Goal: Information Seeking & Learning: Check status

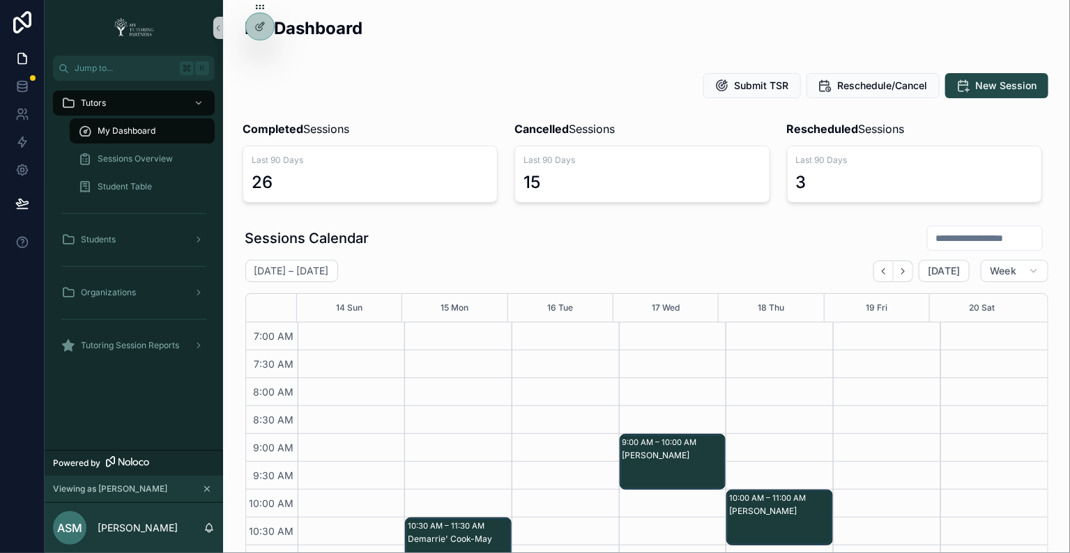
scroll to position [404, 0]
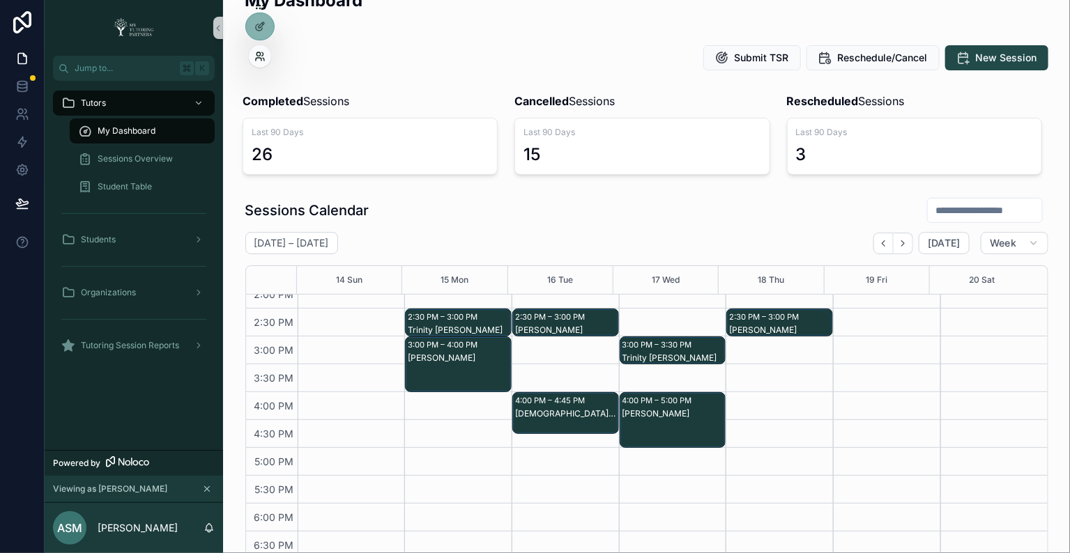
click at [259, 52] on icon at bounding box center [257, 53] width 3 height 3
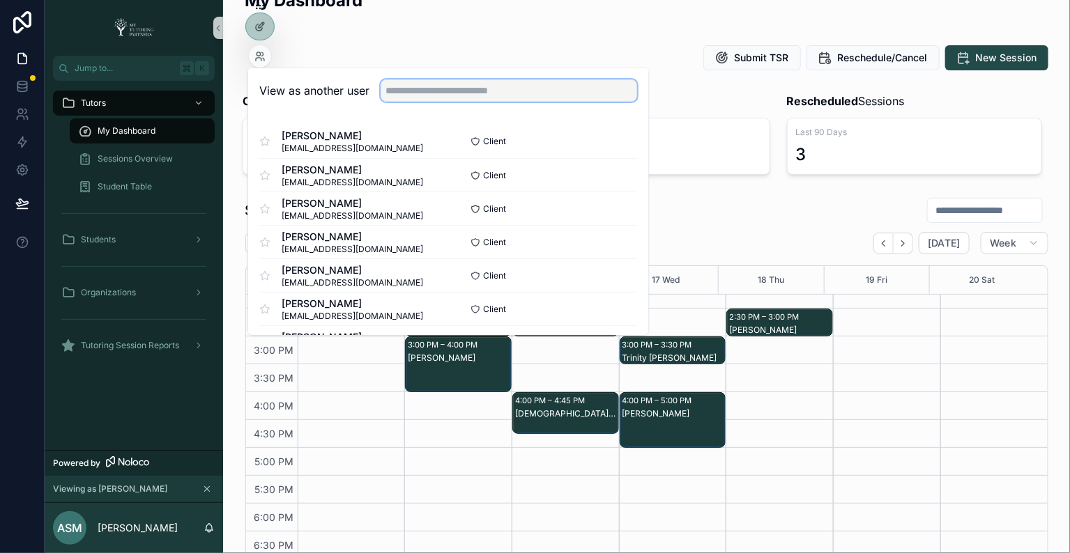
click at [390, 96] on input "text" at bounding box center [508, 90] width 256 height 22
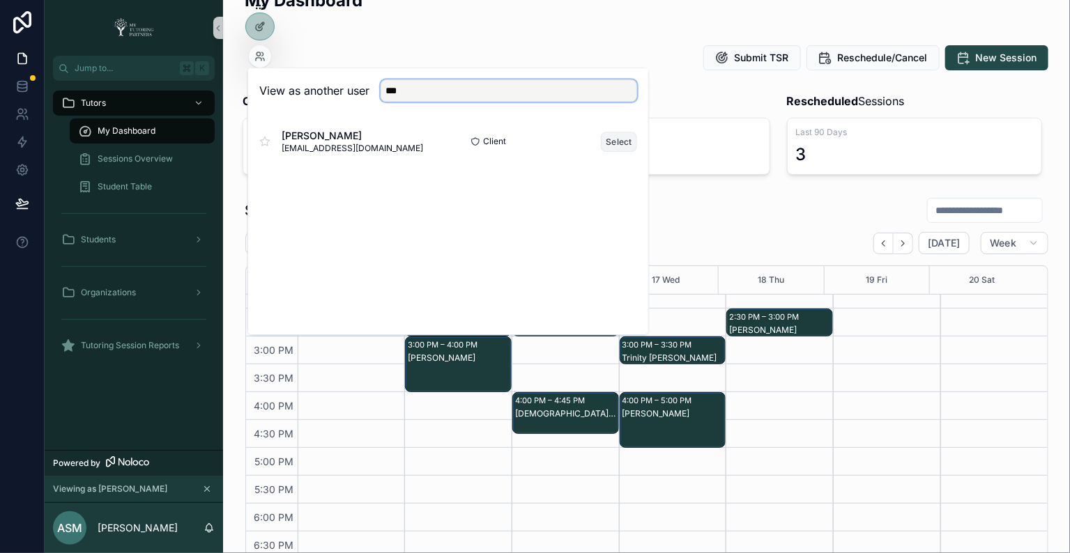
type input "***"
click at [618, 140] on button "Select" at bounding box center [619, 142] width 36 height 20
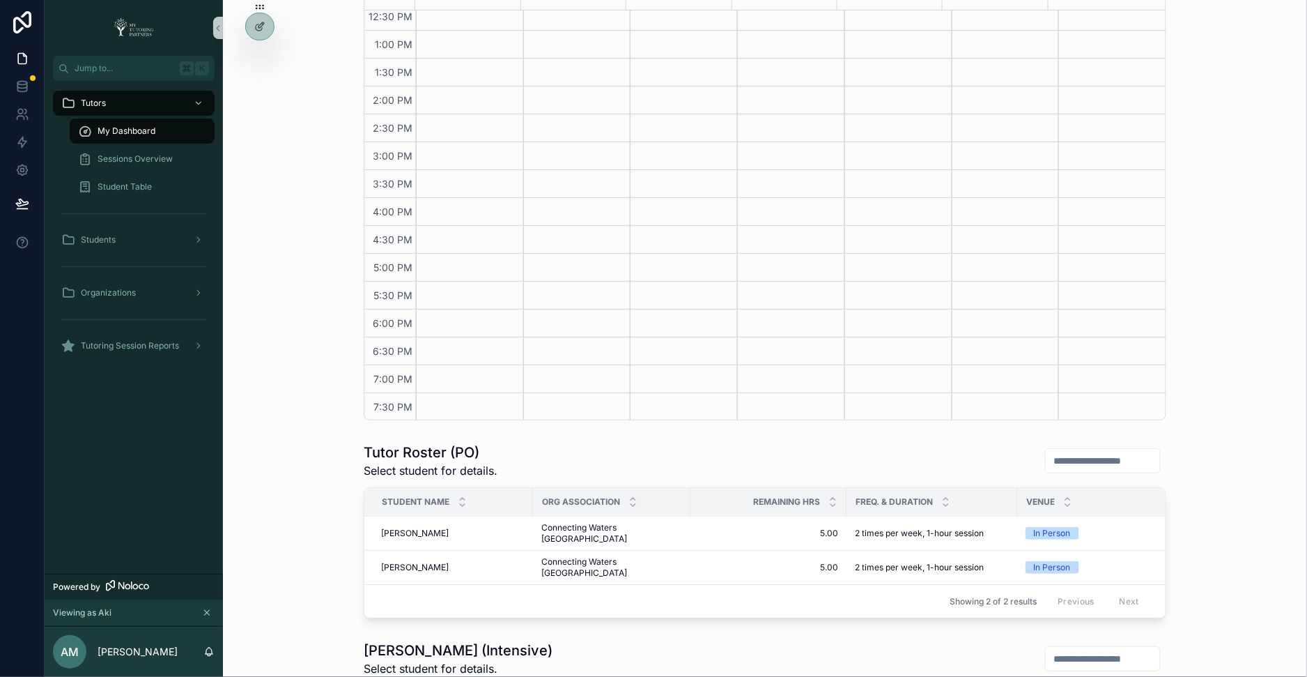
scroll to position [287, 0]
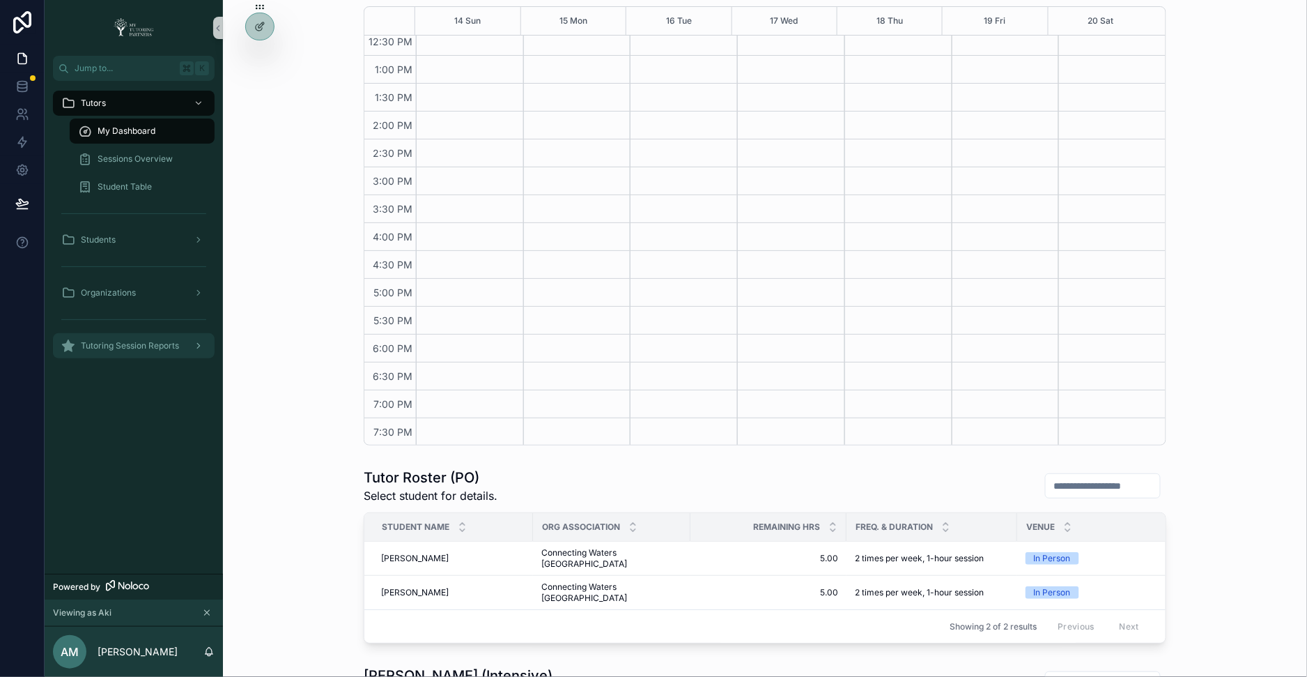
click at [164, 344] on span "Tutoring Session Reports" at bounding box center [130, 345] width 98 height 11
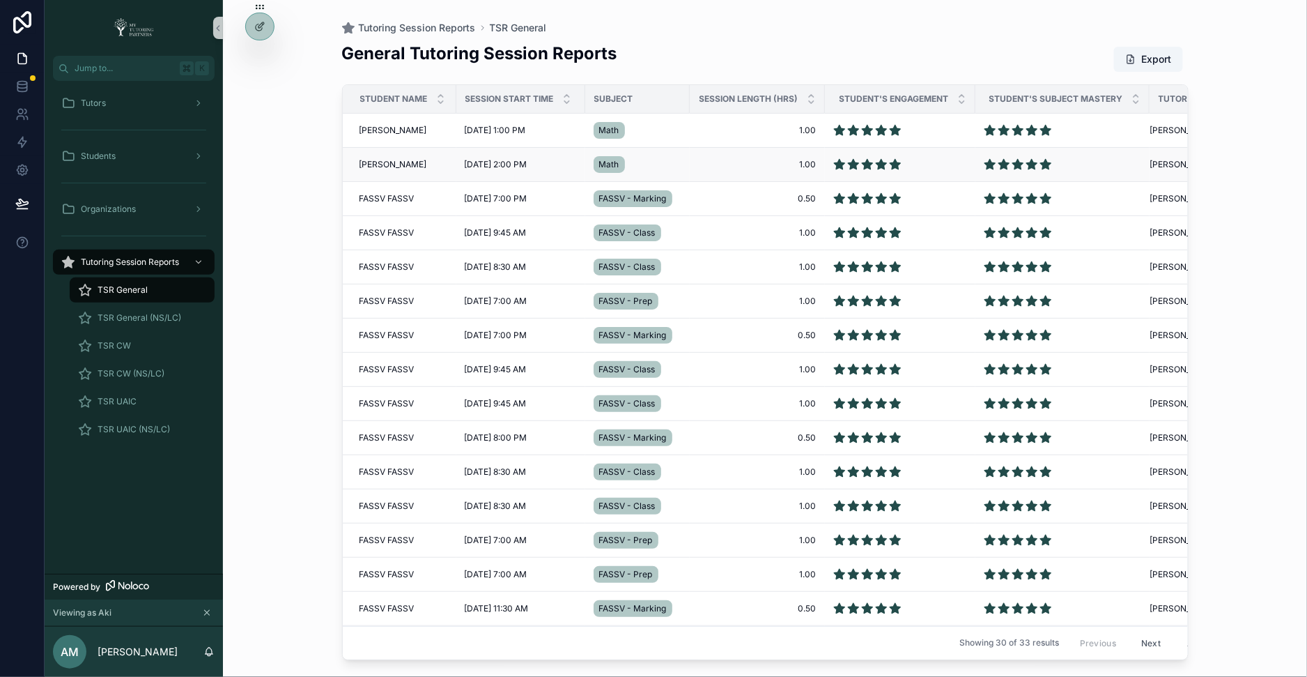
click at [371, 171] on td "Zakaria Rawashdeh Zakaria Rawashdeh" at bounding box center [400, 165] width 114 height 34
click at [376, 159] on span "Zakaria Rawashdeh" at bounding box center [394, 164] width 68 height 11
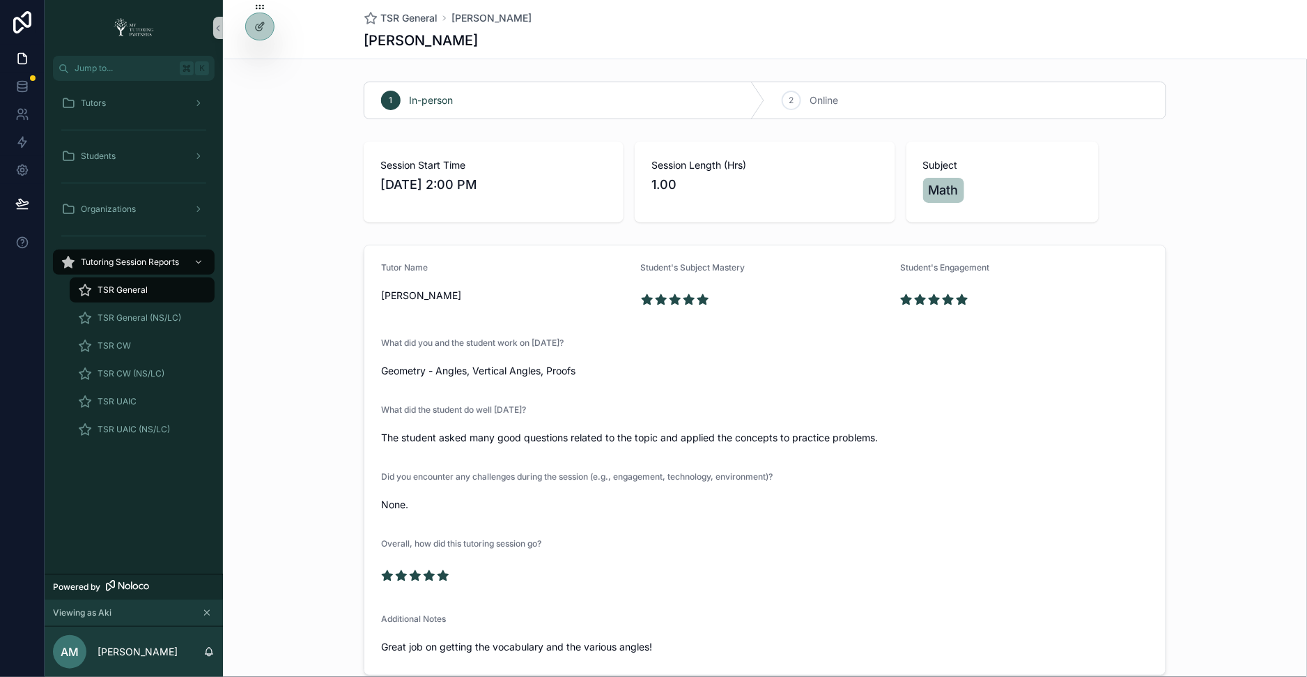
click at [287, 194] on div "Session Start Time 9/8/2025 2:00 PM Session Length (Hrs) 1.00 Subject Math" at bounding box center [765, 182] width 1084 height 92
click at [256, 54] on icon at bounding box center [257, 53] width 3 height 3
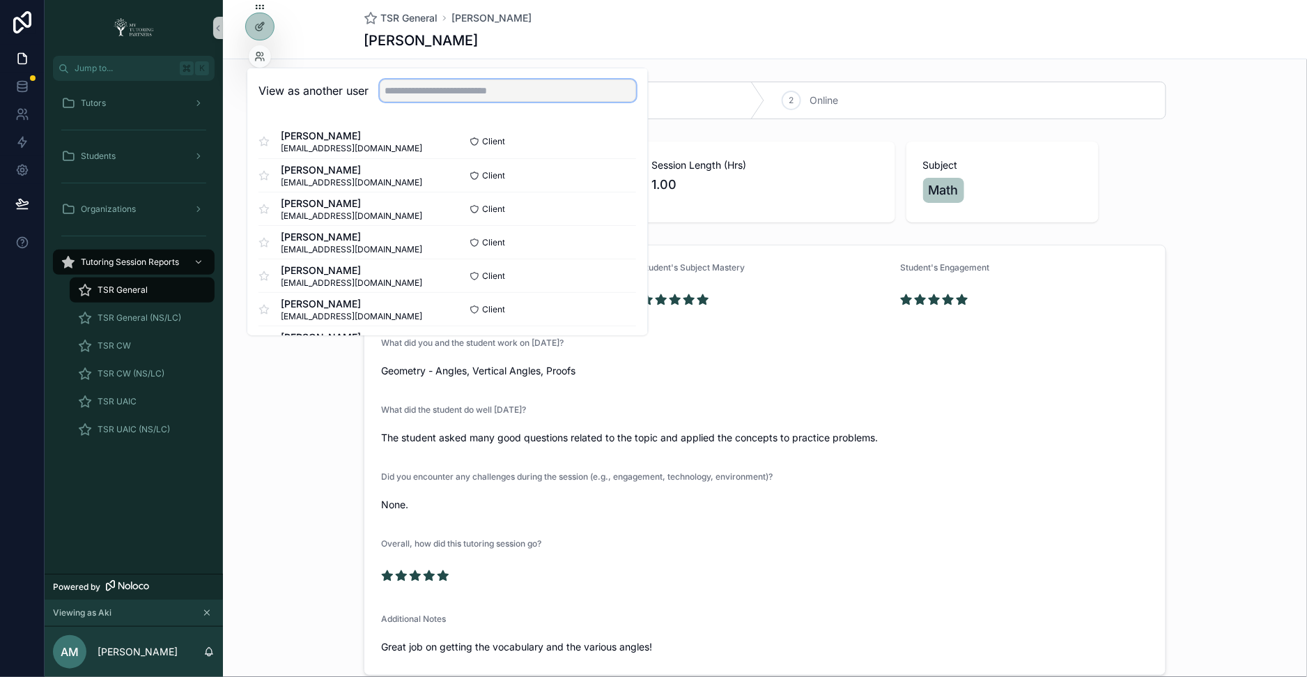
click at [522, 90] on input "text" at bounding box center [508, 90] width 256 height 22
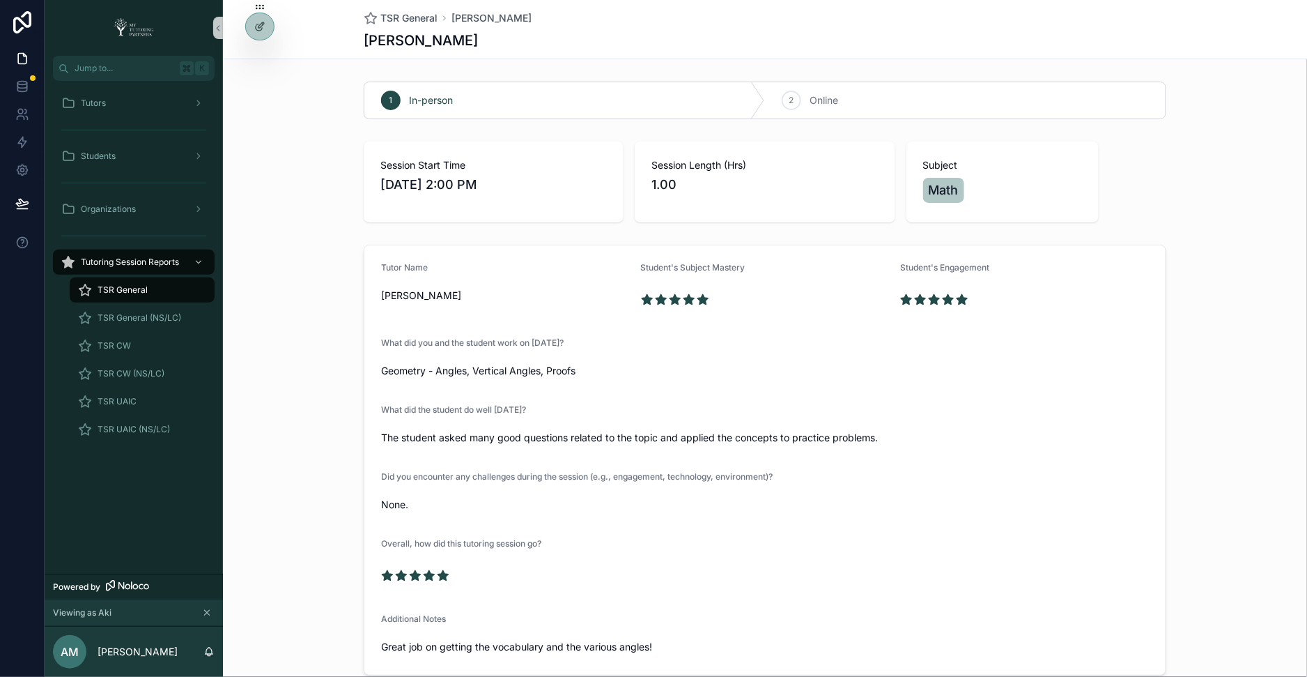
click at [286, 408] on div "Tutor Name Akimitsu Makino Student's Subject Mastery Student's Engagement What …" at bounding box center [765, 460] width 1084 height 442
click at [150, 288] on div "TSR General" at bounding box center [142, 290] width 128 height 22
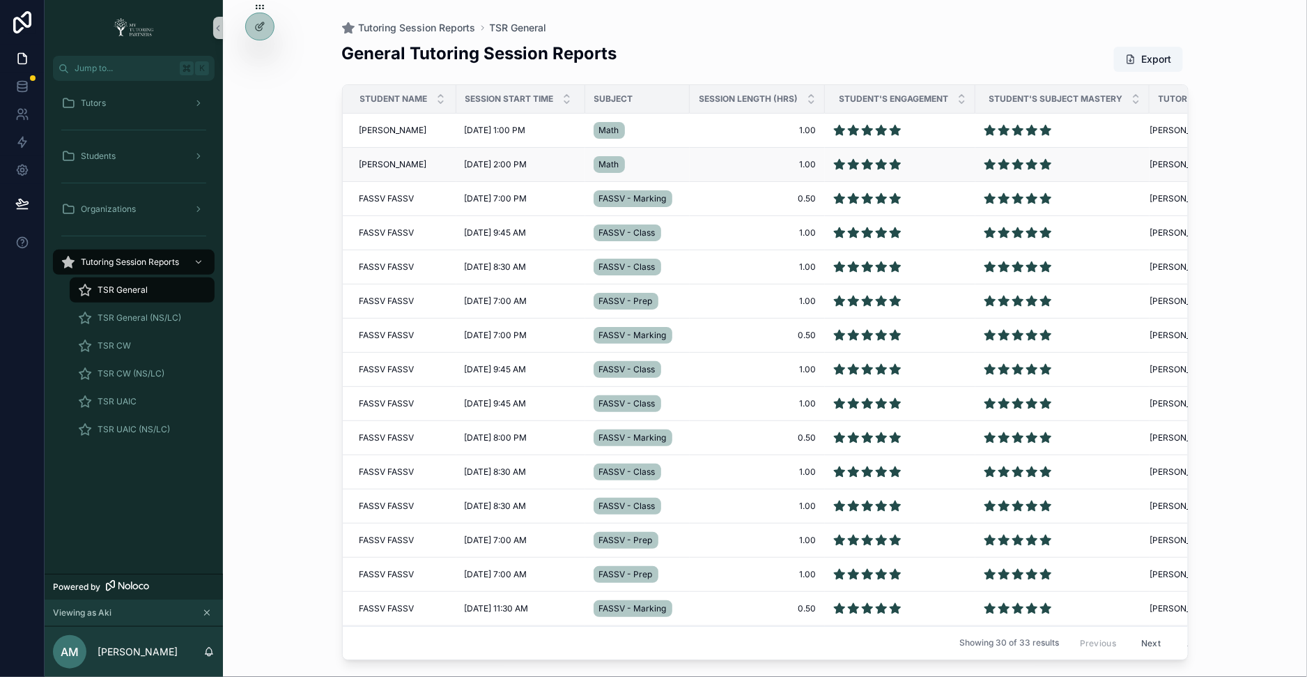
click at [397, 159] on span "Zakaria Rawashdeh" at bounding box center [394, 164] width 68 height 11
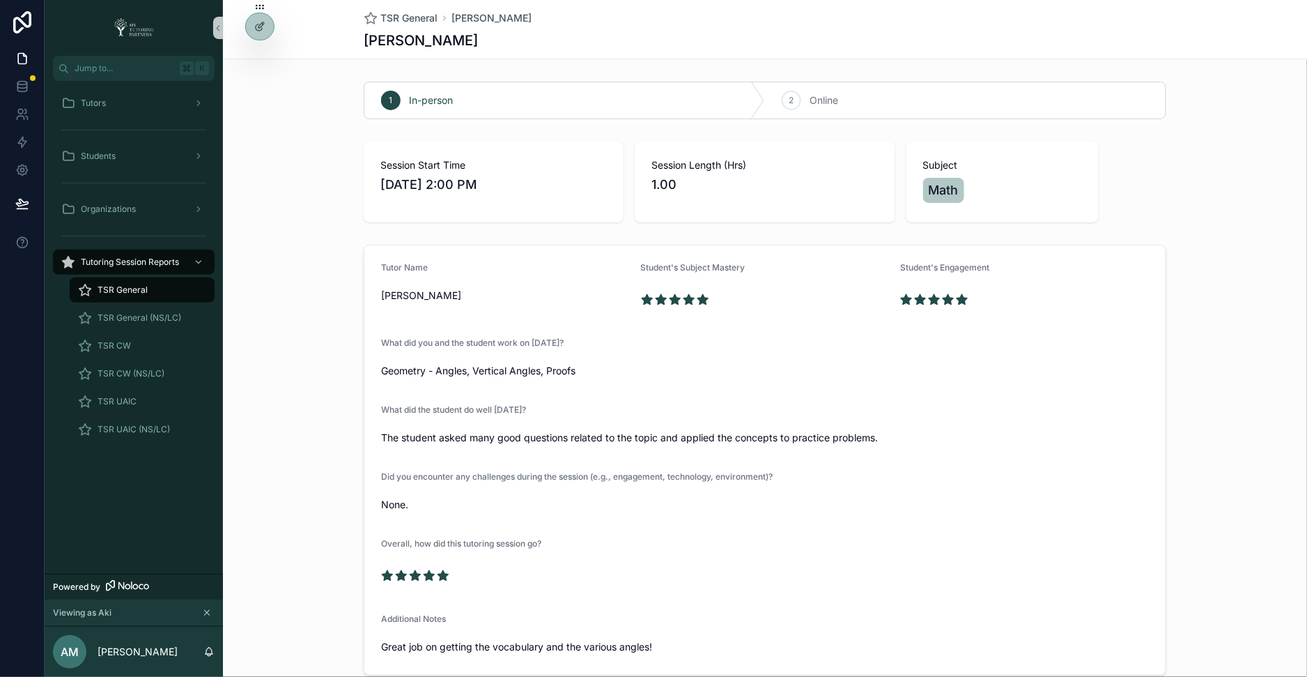
click at [144, 282] on div "TSR General" at bounding box center [142, 290] width 128 height 22
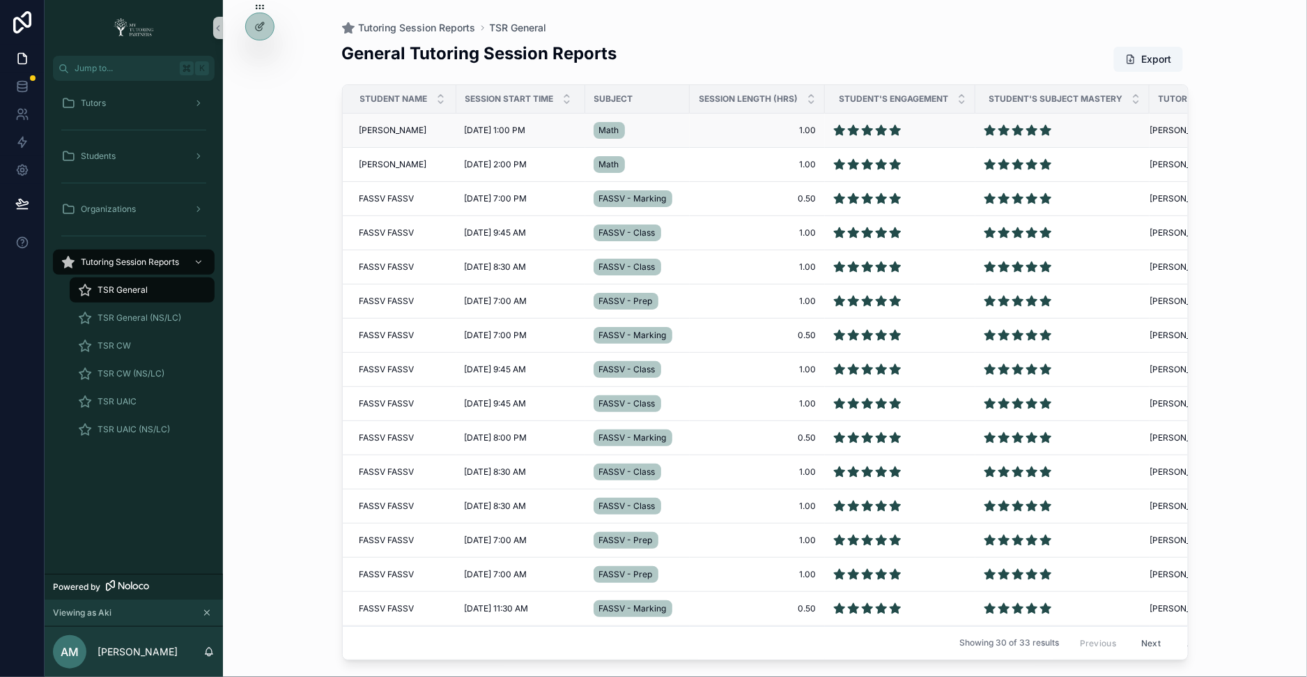
click at [727, 128] on span "1.00" at bounding box center [757, 130] width 118 height 11
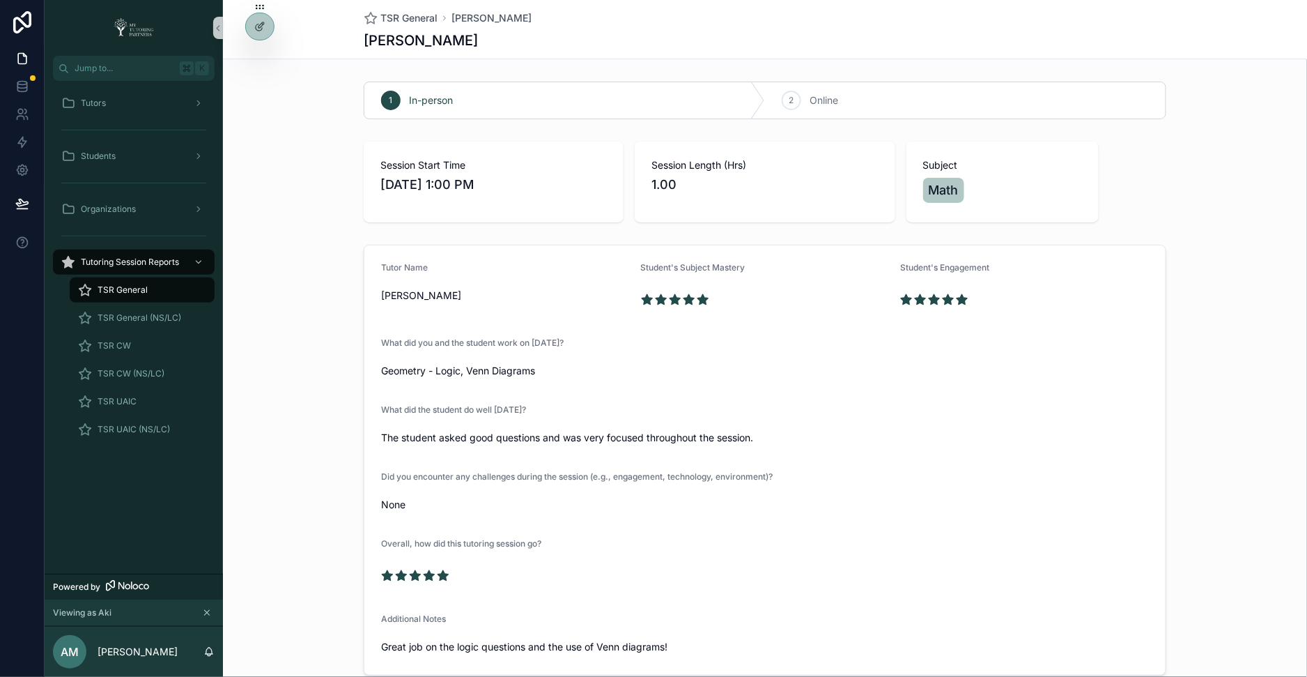
click at [265, 90] on div "1 In-person 2 Online" at bounding box center [765, 100] width 1084 height 49
click at [314, 231] on div "1 In-person 2 Online Session Start Time 9/8/2025 1:00 PM Session Length (Hrs) 1…" at bounding box center [765, 378] width 1084 height 605
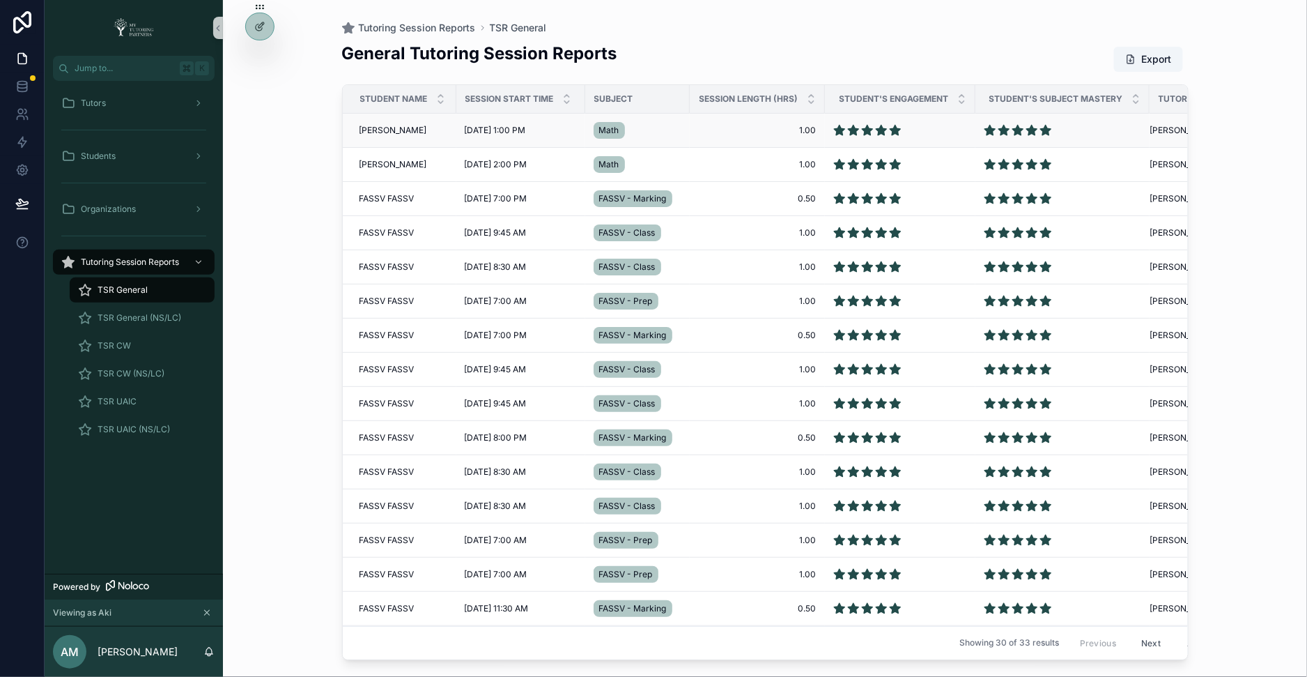
click at [387, 125] on span "Ayoub Rawashdeh" at bounding box center [394, 130] width 68 height 11
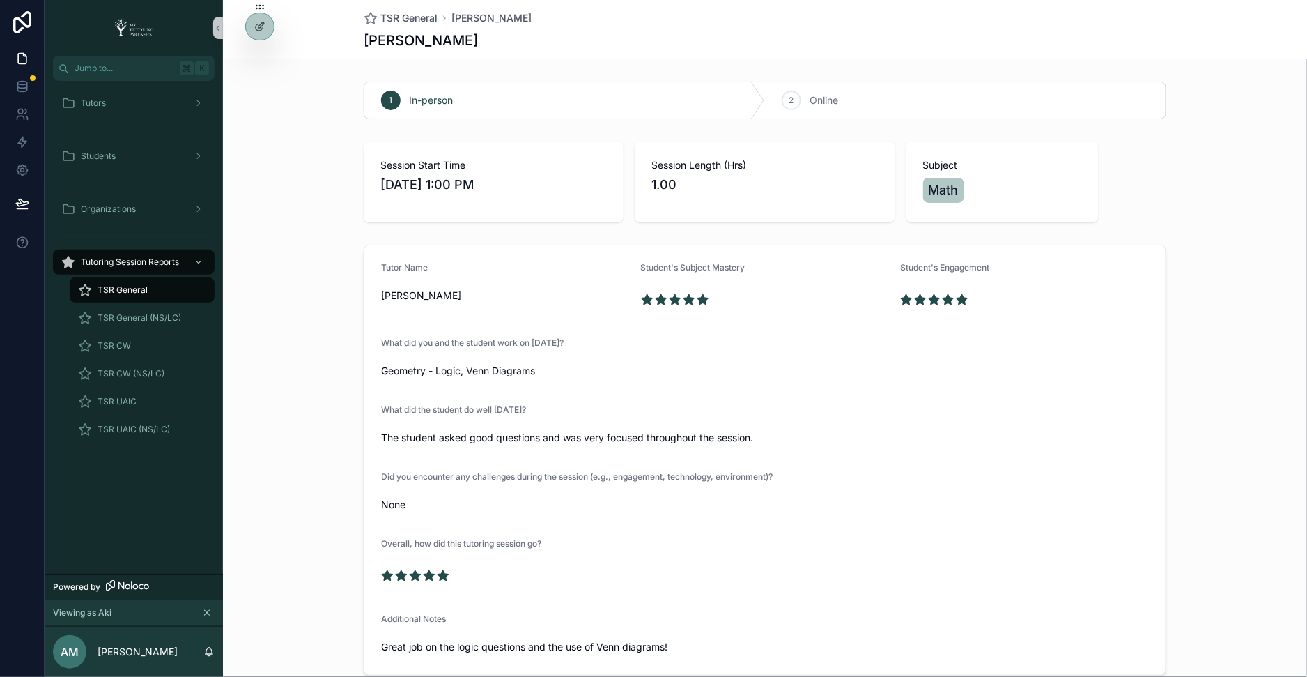
click at [148, 289] on div "TSR General" at bounding box center [142, 290] width 128 height 22
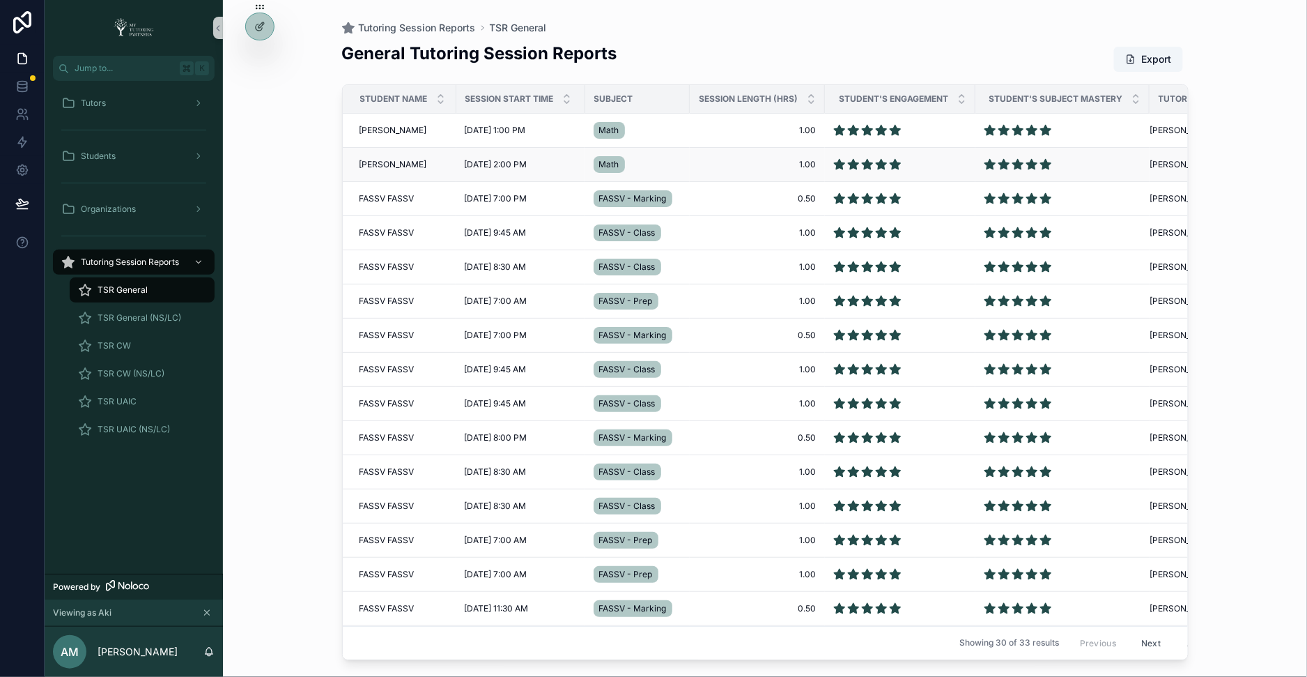
click at [388, 164] on span "Zakaria Rawashdeh" at bounding box center [394, 164] width 68 height 11
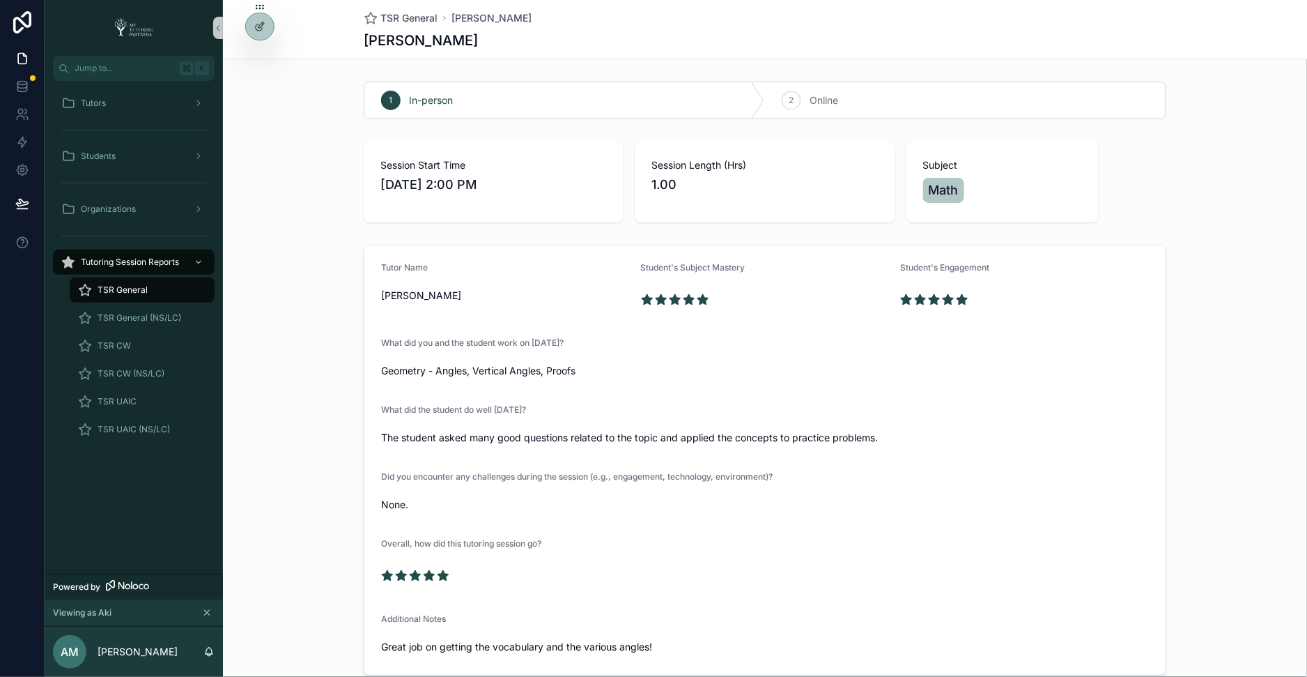
click at [142, 284] on span "TSR General" at bounding box center [123, 289] width 50 height 11
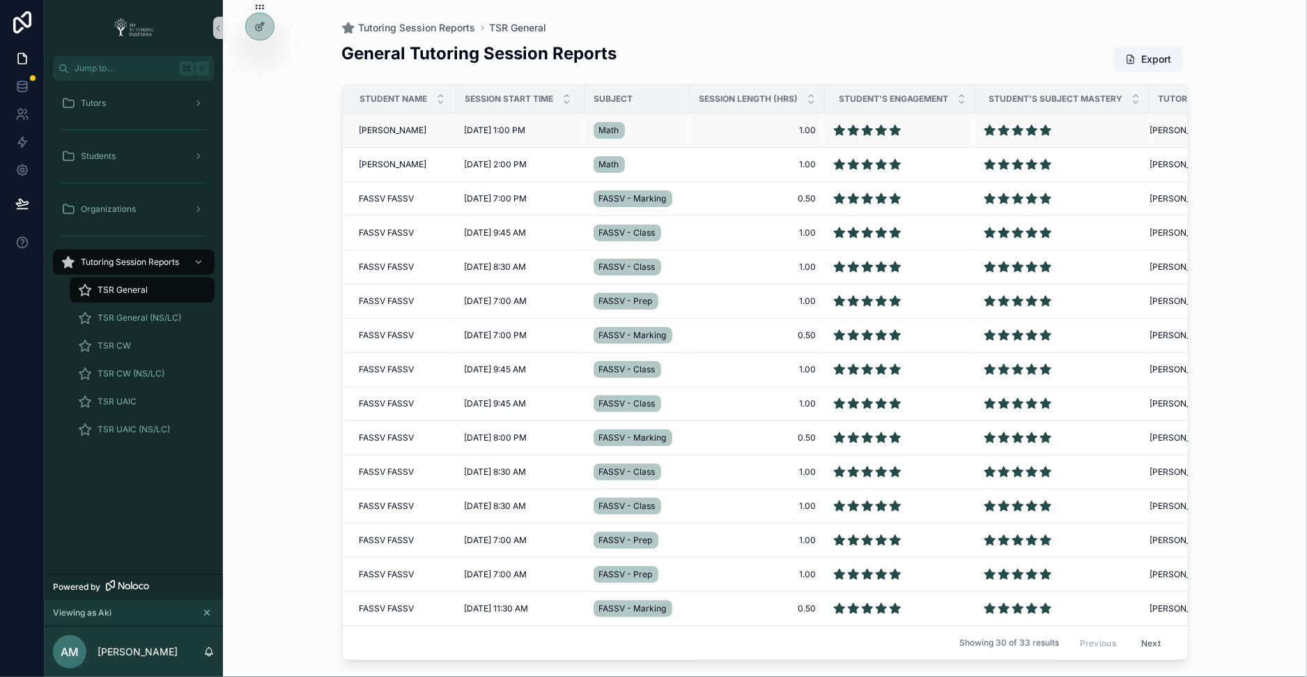
click at [376, 132] on span "Ayoub Rawashdeh" at bounding box center [394, 130] width 68 height 11
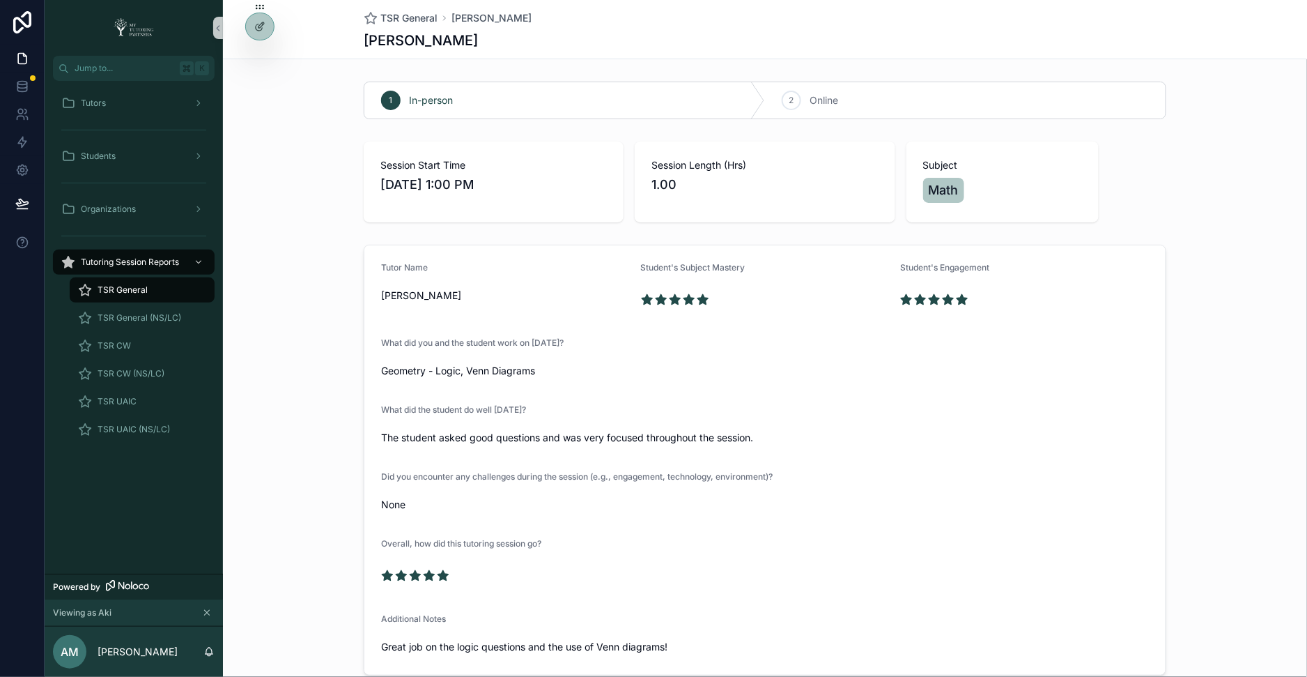
click at [147, 288] on div "TSR General" at bounding box center [142, 290] width 128 height 22
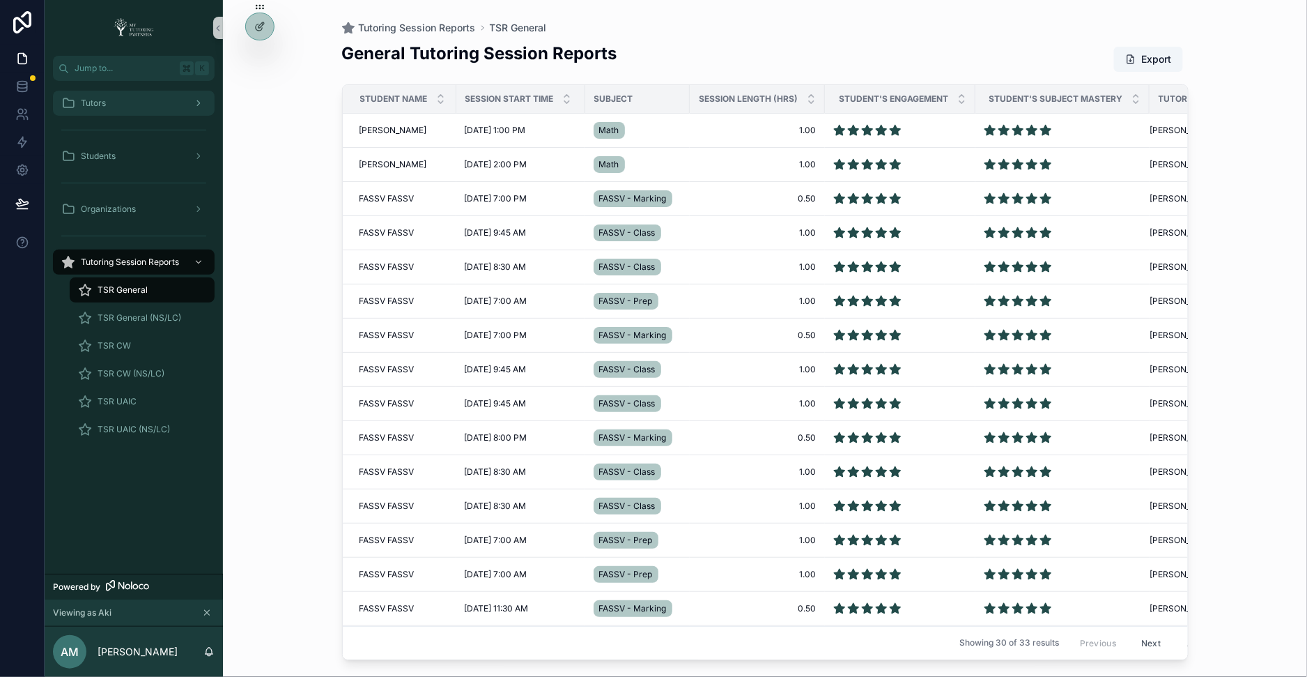
click at [193, 102] on div "scrollable content" at bounding box center [197, 103] width 18 height 22
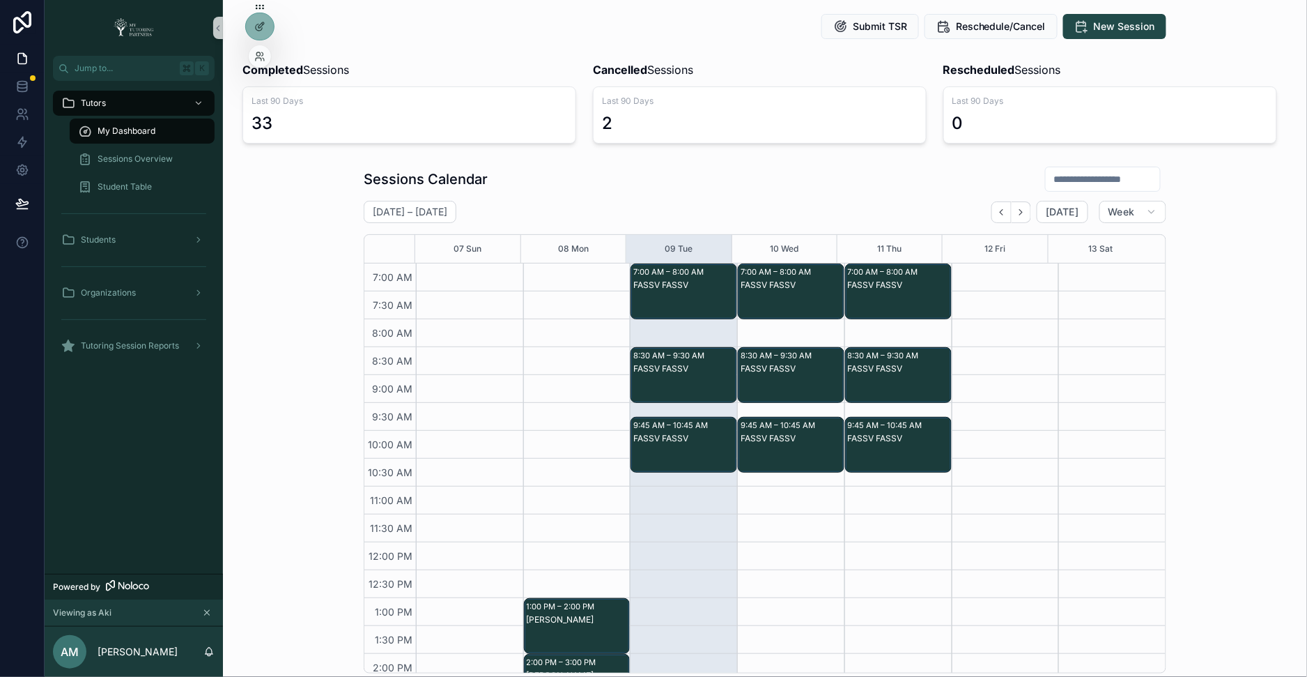
click at [260, 49] on div at bounding box center [260, 56] width 22 height 22
click at [412, 319] on div "8:00 AM" at bounding box center [390, 333] width 52 height 28
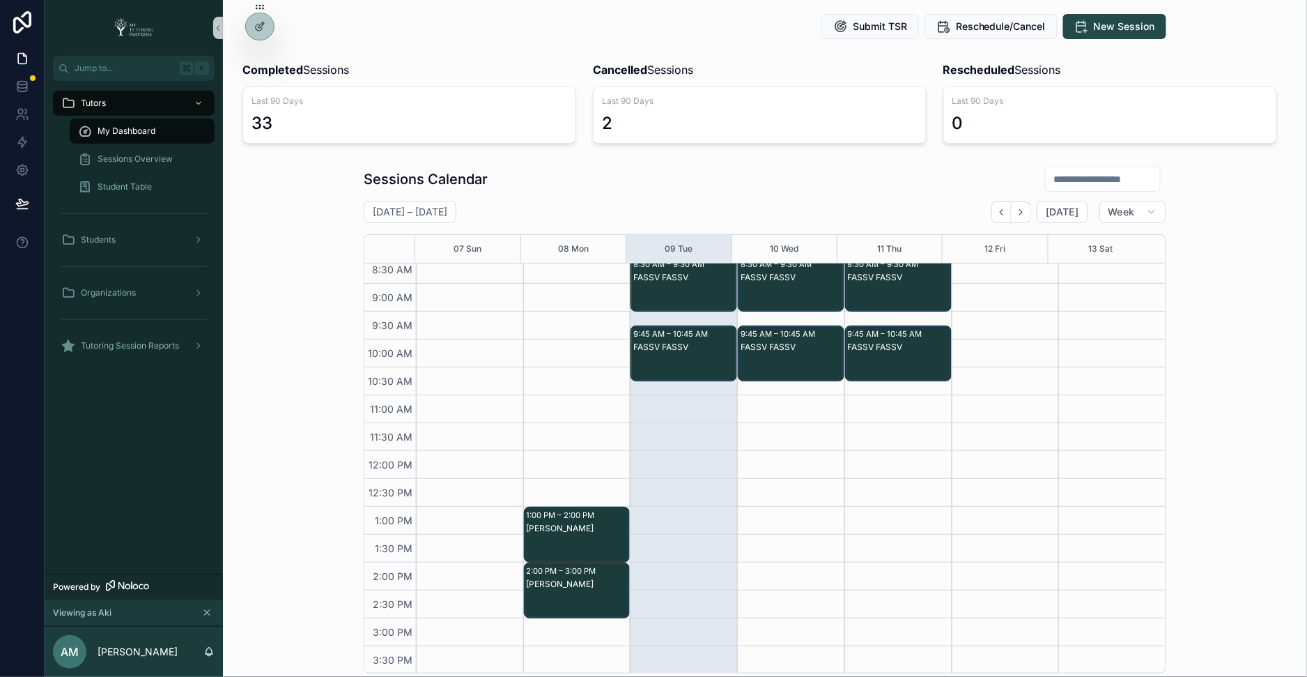
scroll to position [93, 0]
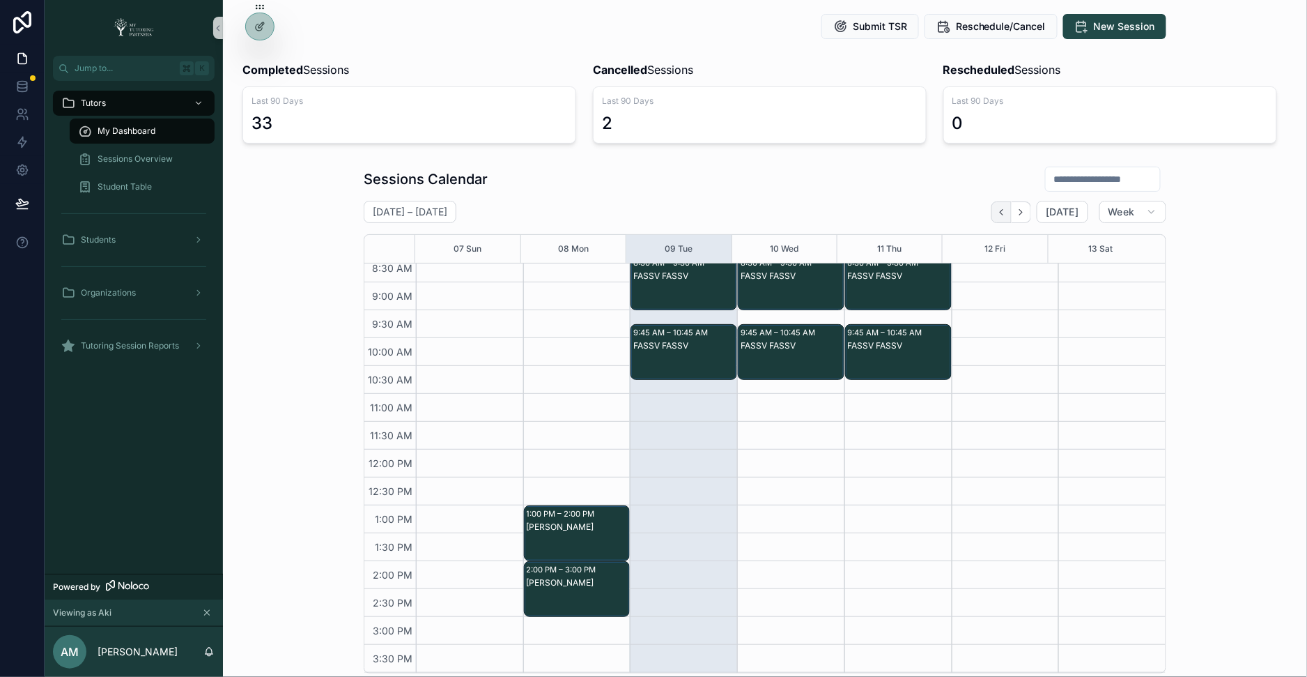
click at [1007, 207] on icon "Back" at bounding box center [1002, 212] width 10 height 10
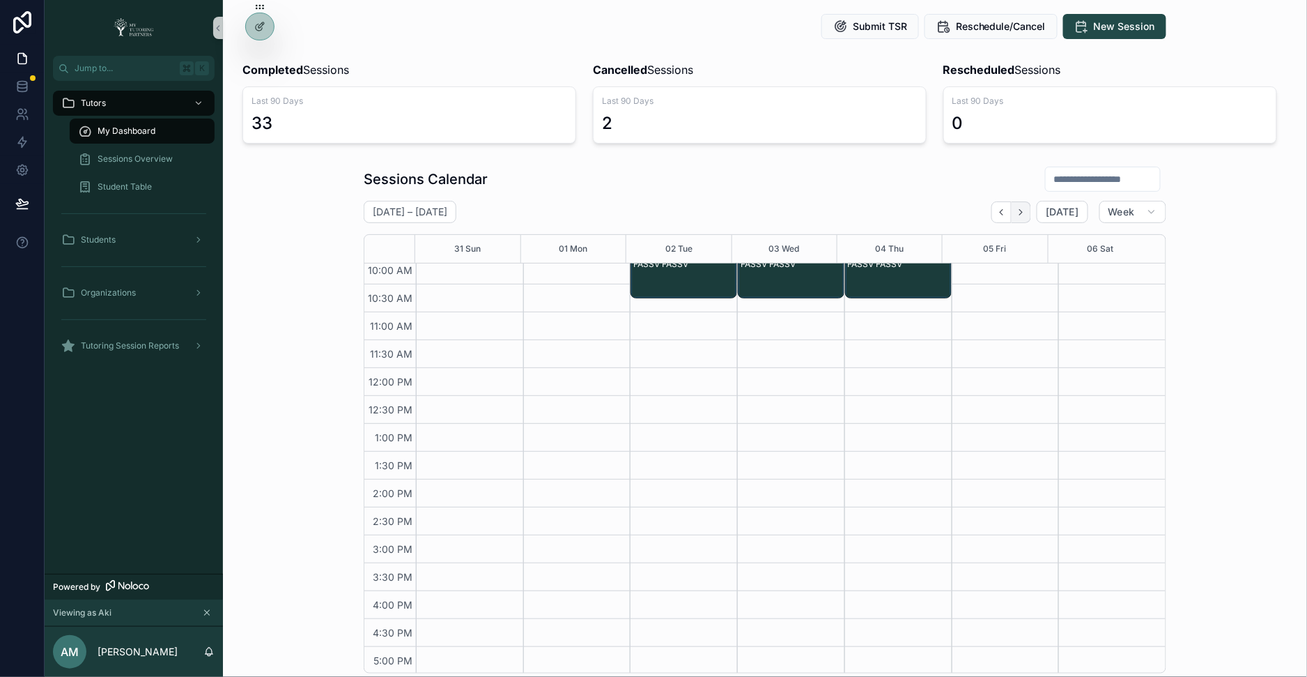
scroll to position [91, 0]
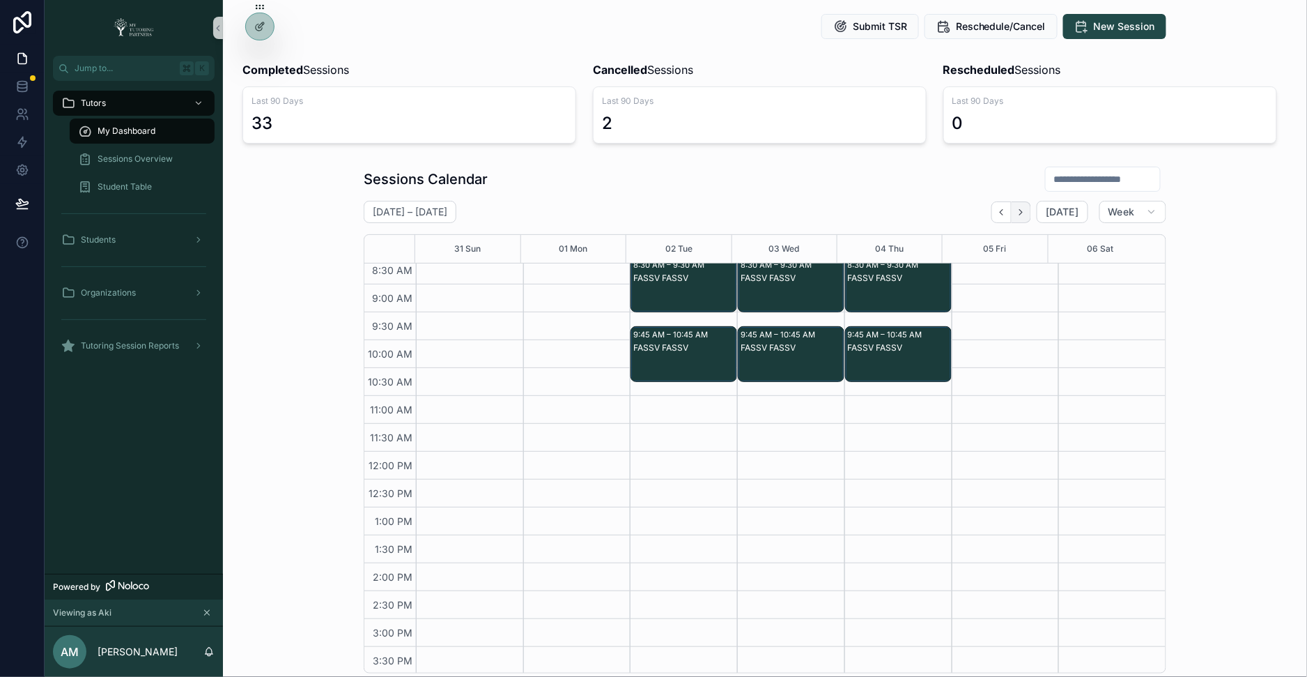
click at [1024, 212] on icon "Next" at bounding box center [1021, 212] width 10 height 10
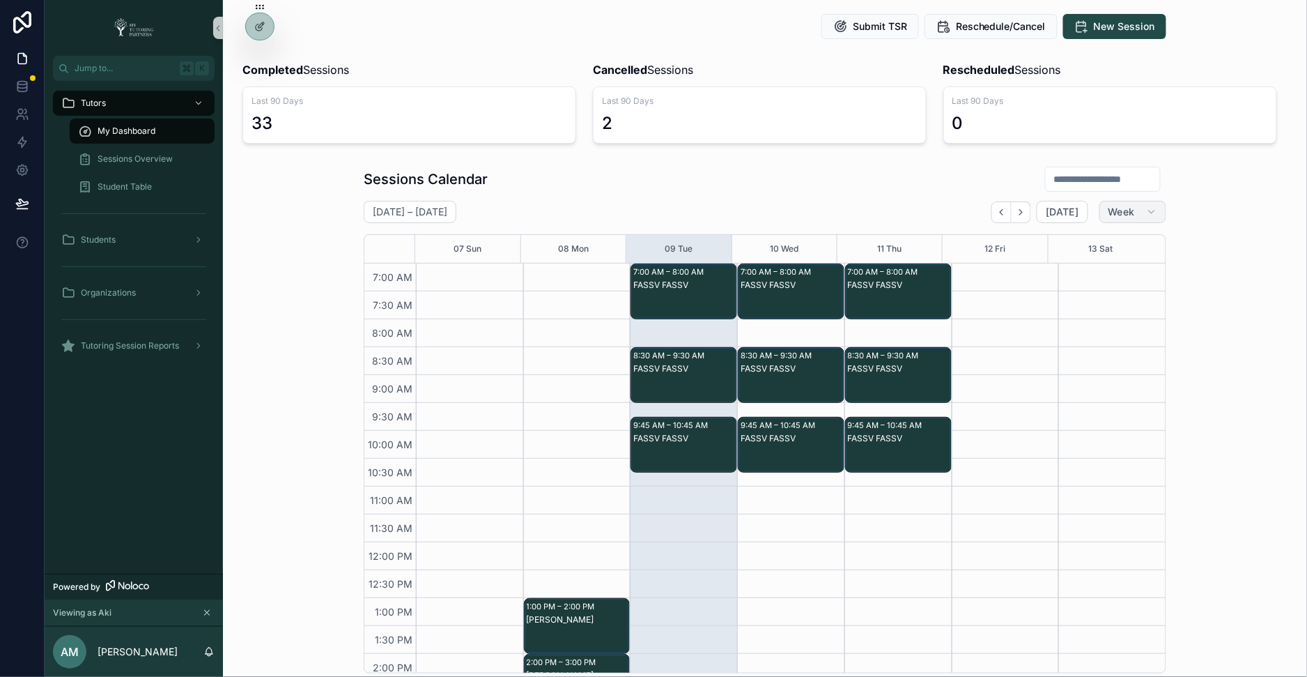
click at [1069, 214] on icon "scrollable content" at bounding box center [1151, 211] width 11 height 11
click at [1069, 248] on button "Month" at bounding box center [1103, 245] width 100 height 25
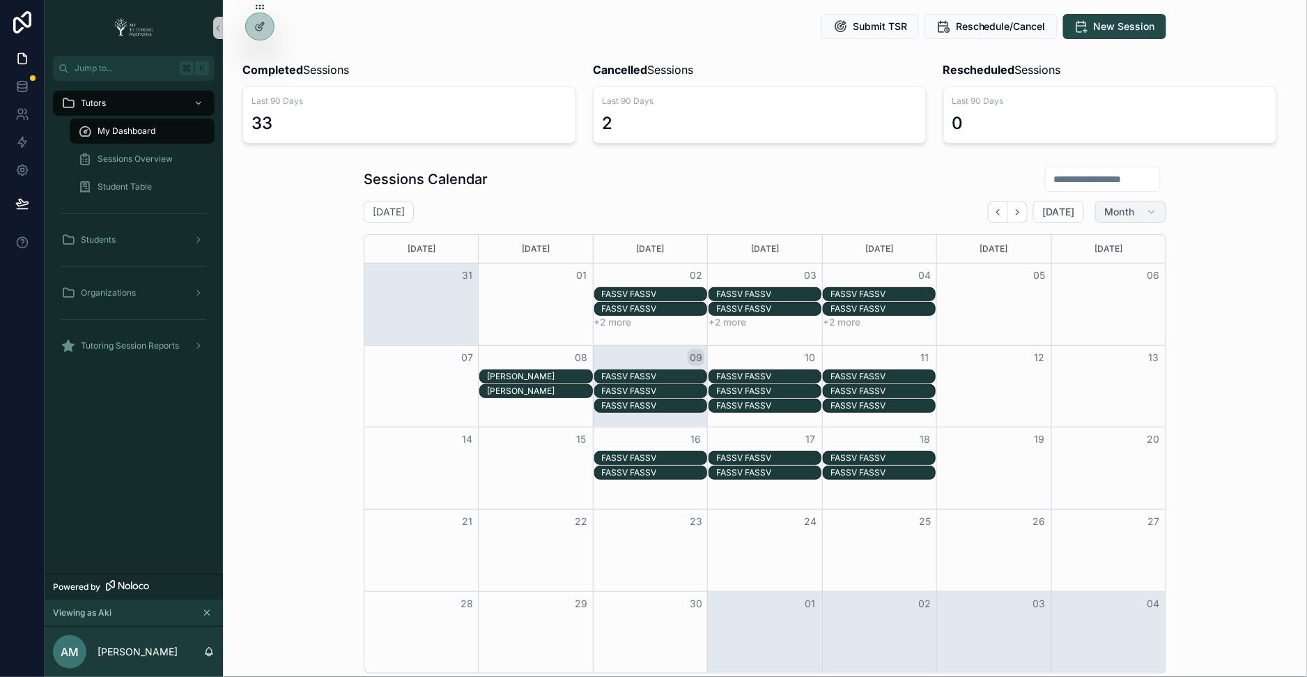
click at [1069, 208] on span "Month" at bounding box center [1120, 212] width 31 height 13
click at [1069, 261] on button "Week" at bounding box center [1103, 270] width 100 height 25
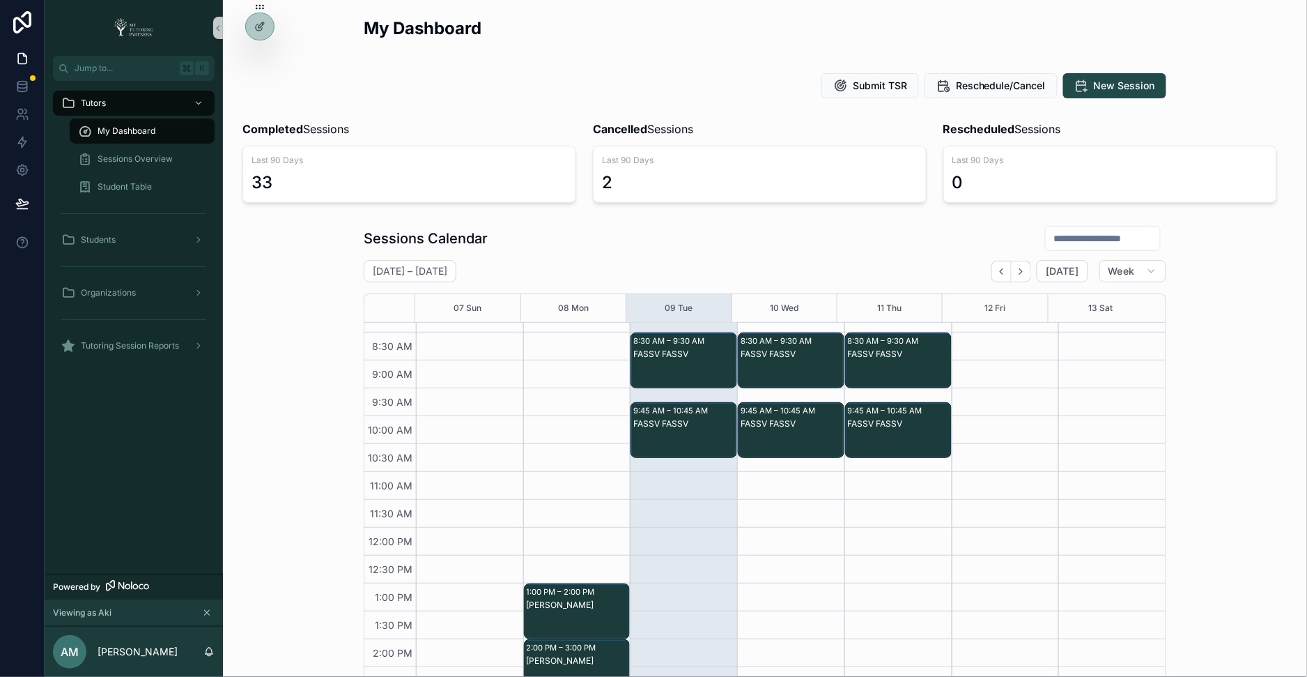
scroll to position [89, 0]
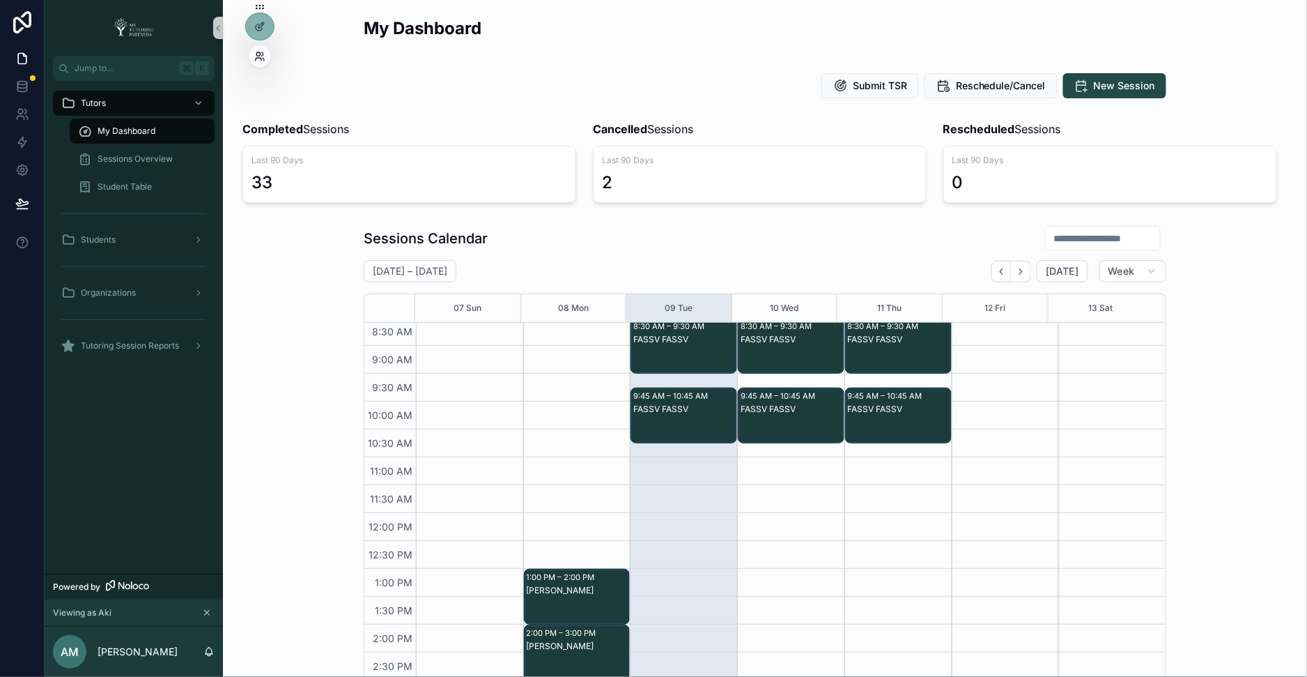
click at [261, 57] on icon at bounding box center [259, 56] width 11 height 11
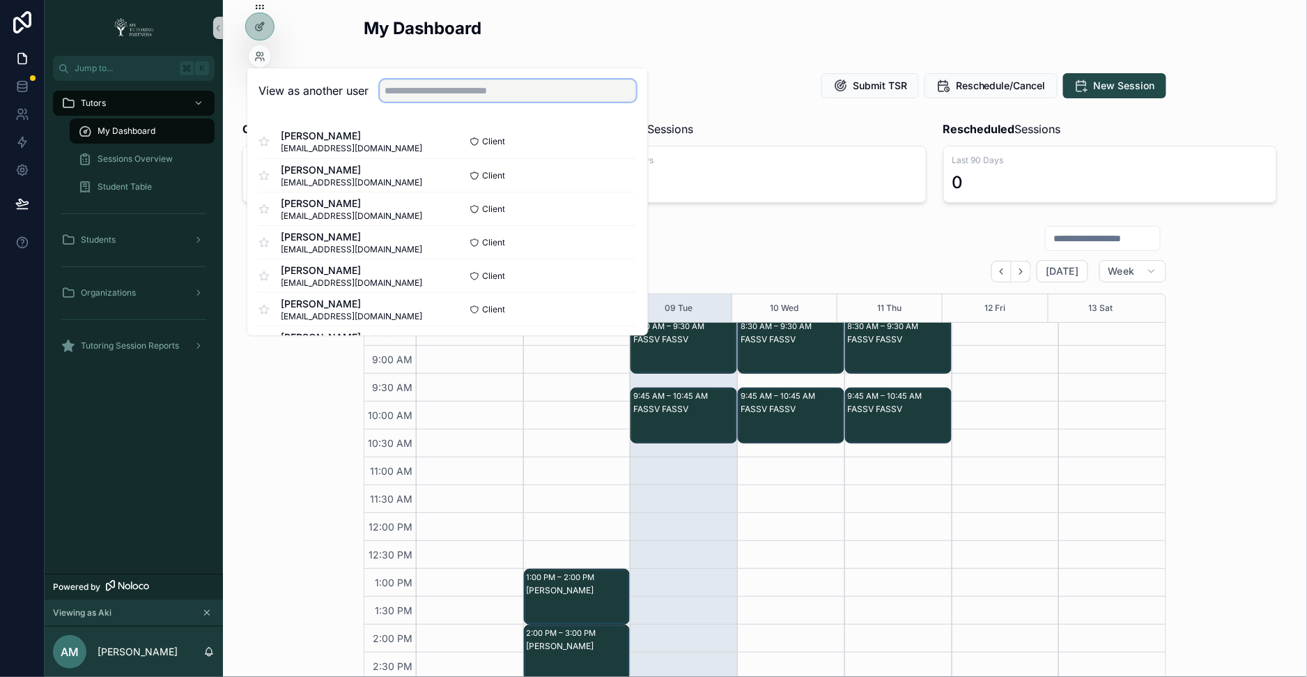
click at [475, 84] on input "text" at bounding box center [508, 90] width 256 height 22
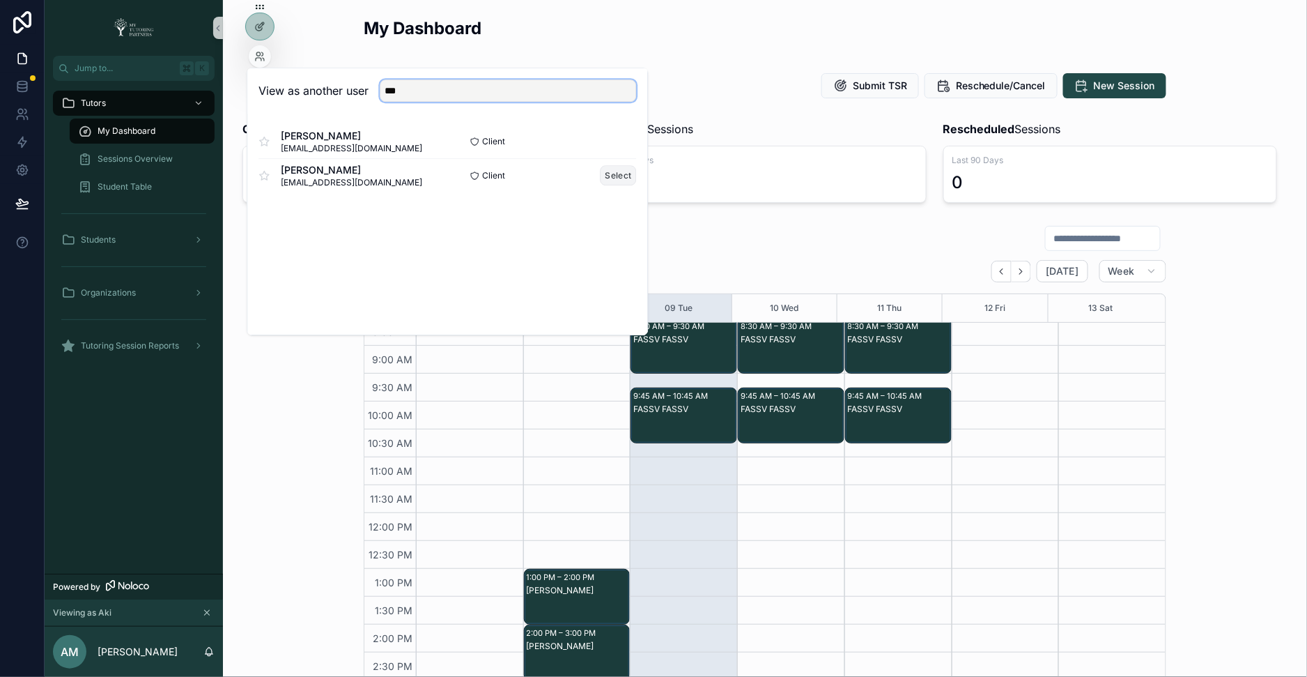
type input "***"
click at [620, 168] on button "Select" at bounding box center [619, 175] width 36 height 20
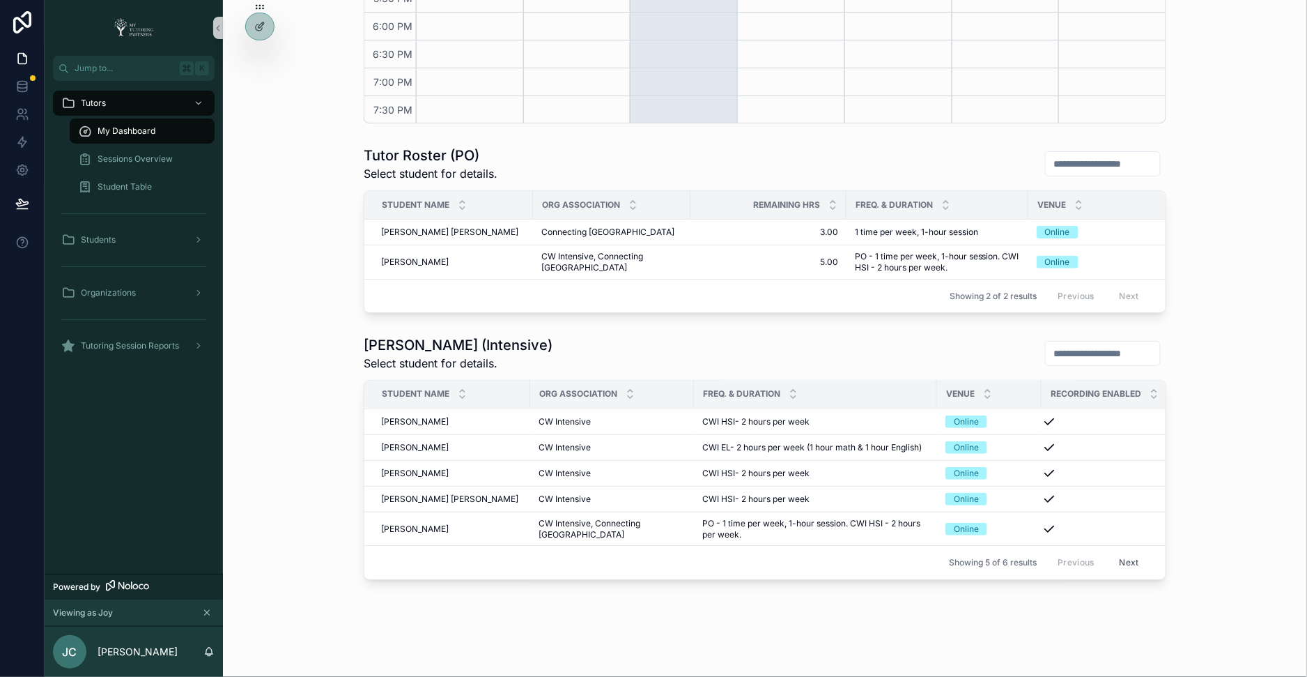
scroll to position [624, 0]
